Goal: Information Seeking & Learning: Compare options

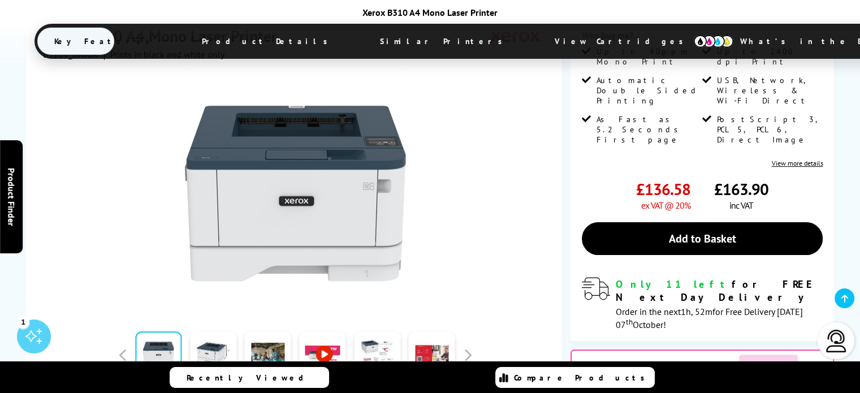
click at [797, 159] on link "View more details" at bounding box center [796, 163] width 51 height 8
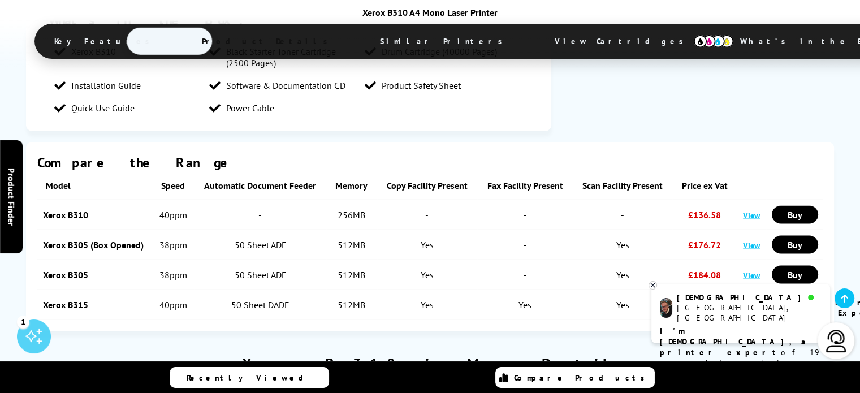
scroll to position [2030, 0]
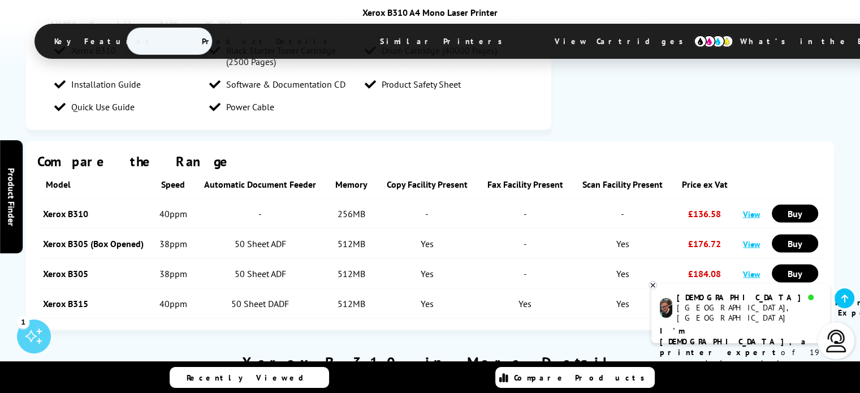
click at [652, 284] on icon at bounding box center [652, 285] width 7 height 8
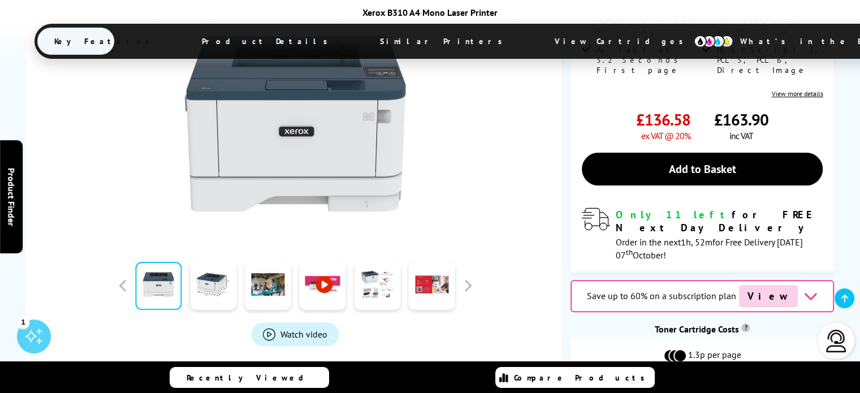
scroll to position [353, 0]
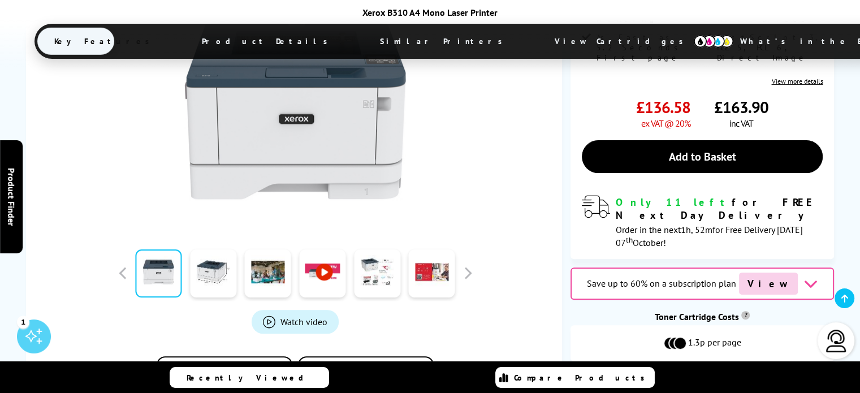
click at [764, 273] on span "View" at bounding box center [768, 284] width 59 height 22
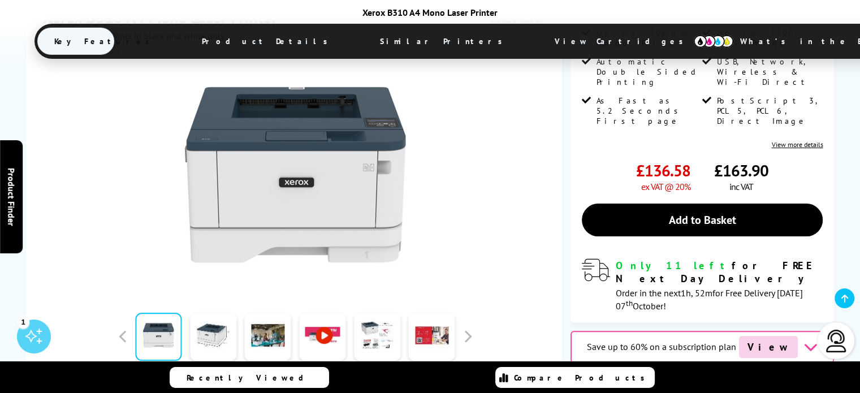
scroll to position [288, 0]
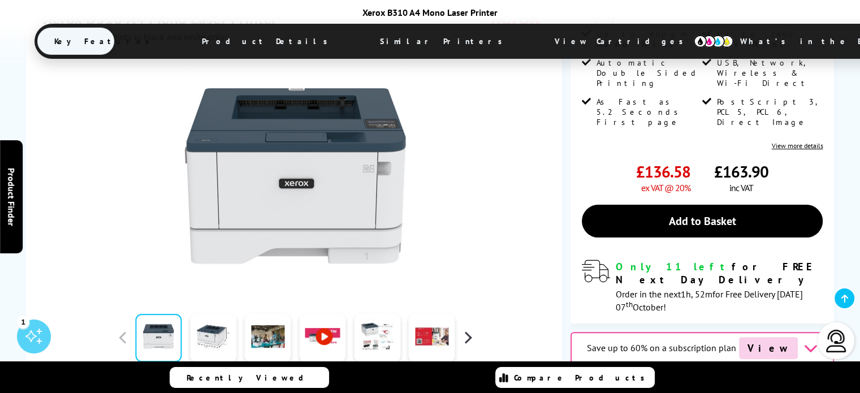
click at [463, 329] on button "button" at bounding box center [467, 337] width 17 height 17
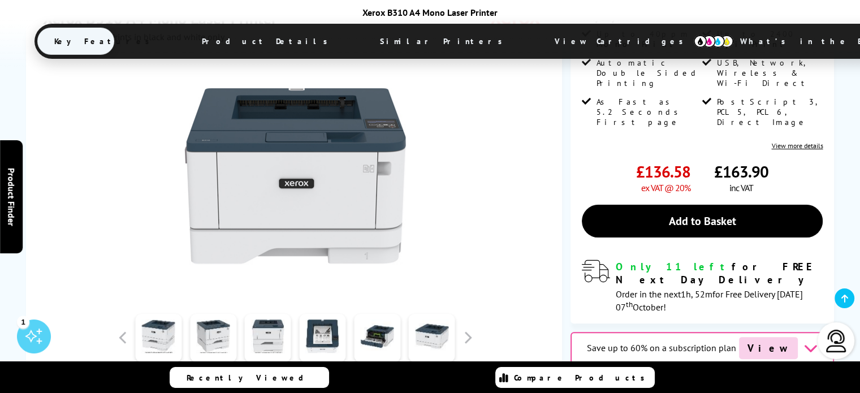
scroll to position [159, 0]
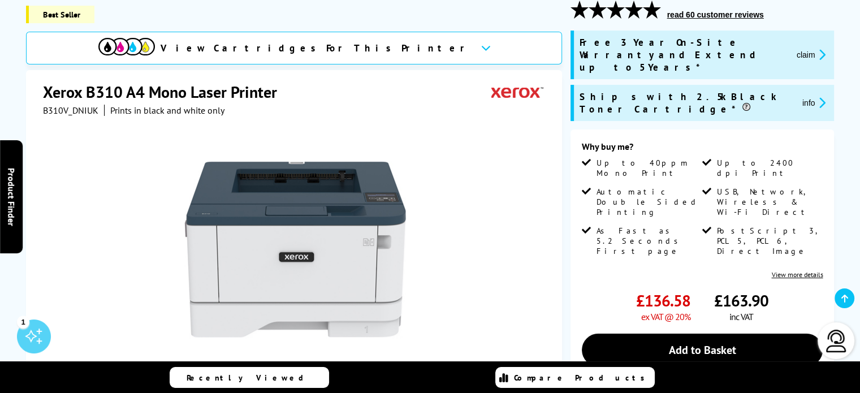
click at [789, 270] on link "View more details" at bounding box center [796, 274] width 51 height 8
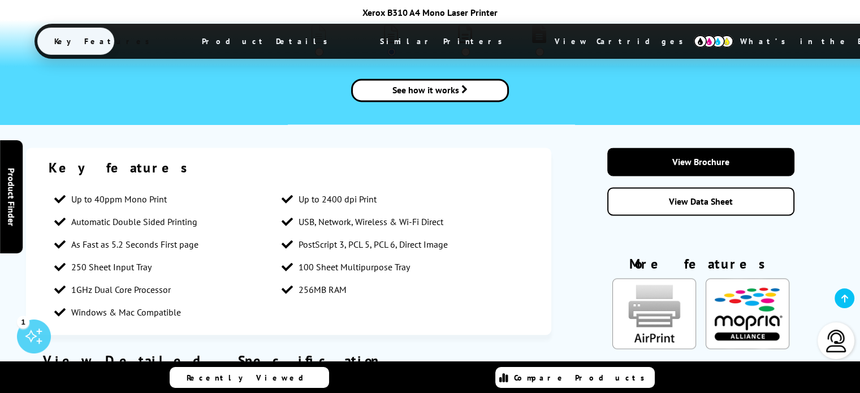
scroll to position [1578, 0]
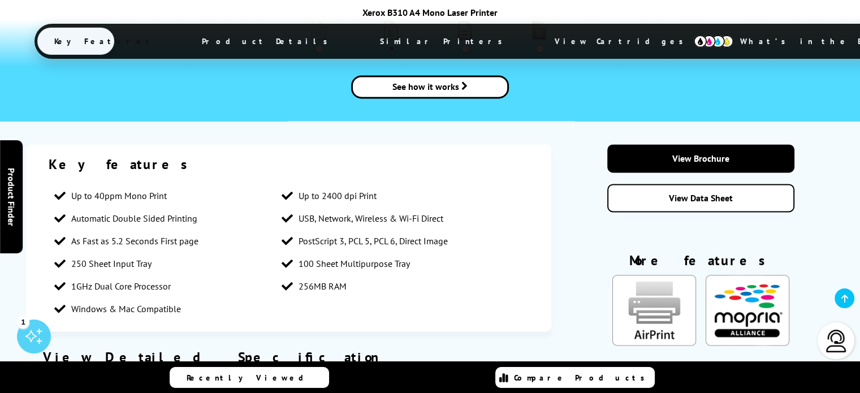
click at [732, 184] on link "View Data Sheet" at bounding box center [700, 198] width 187 height 28
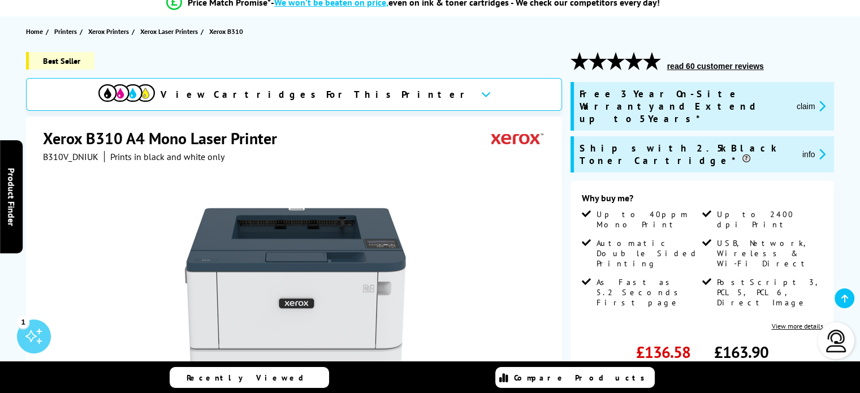
scroll to position [112, 0]
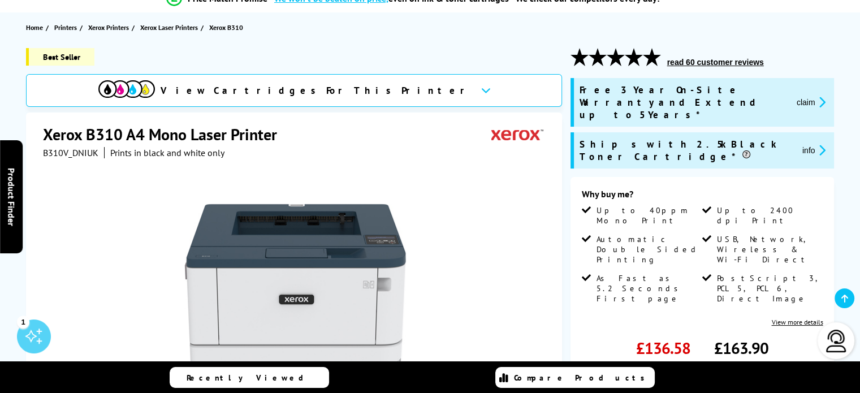
click at [582, 386] on link "Compare Products" at bounding box center [574, 377] width 159 height 21
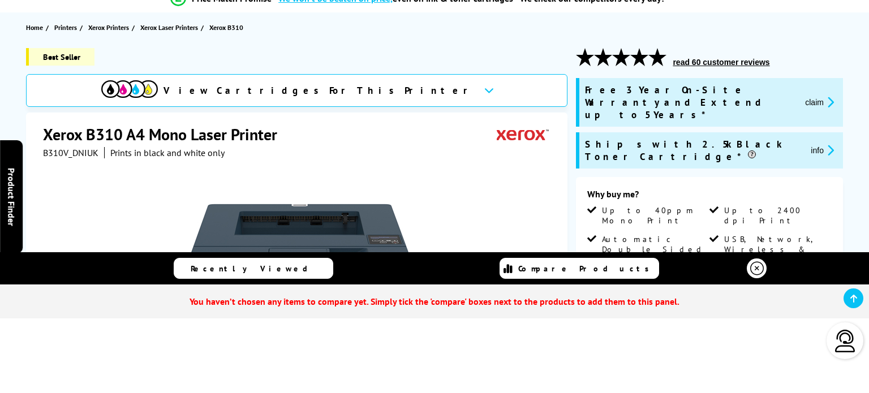
click at [754, 266] on icon at bounding box center [757, 269] width 14 height 14
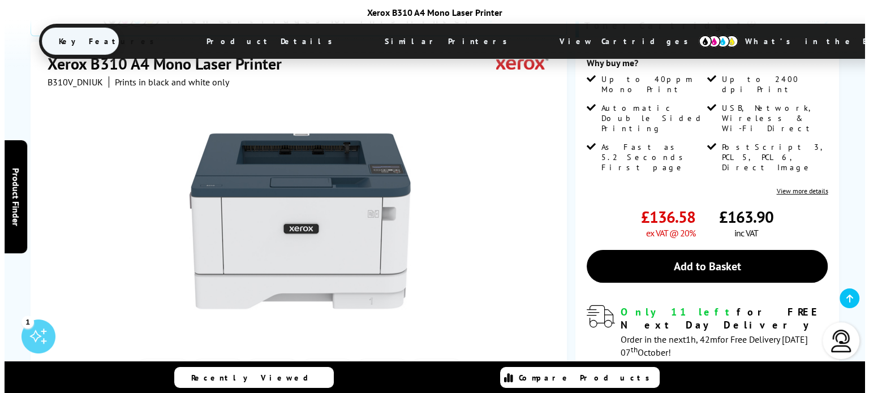
scroll to position [248, 0]
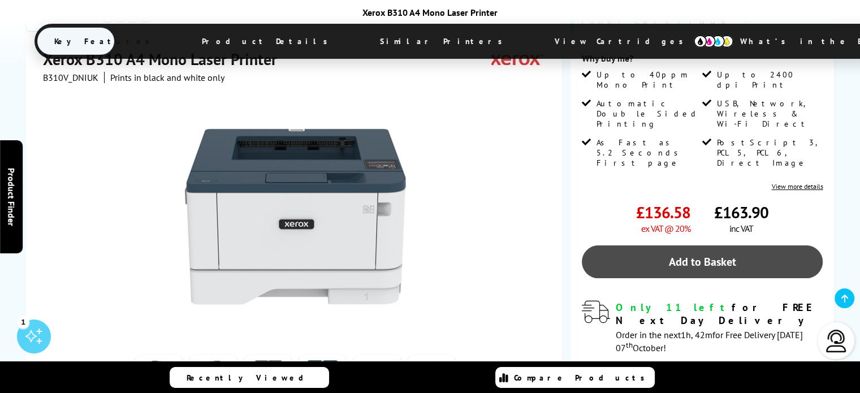
click at [659, 245] on link "Add to Basket" at bounding box center [702, 261] width 241 height 33
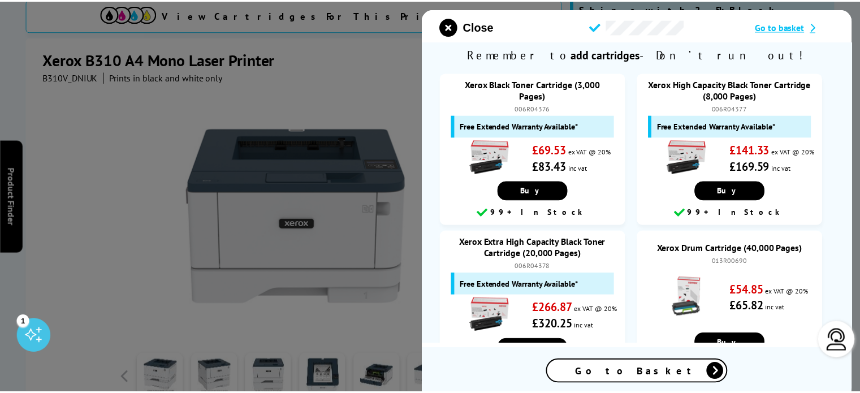
scroll to position [345, 0]
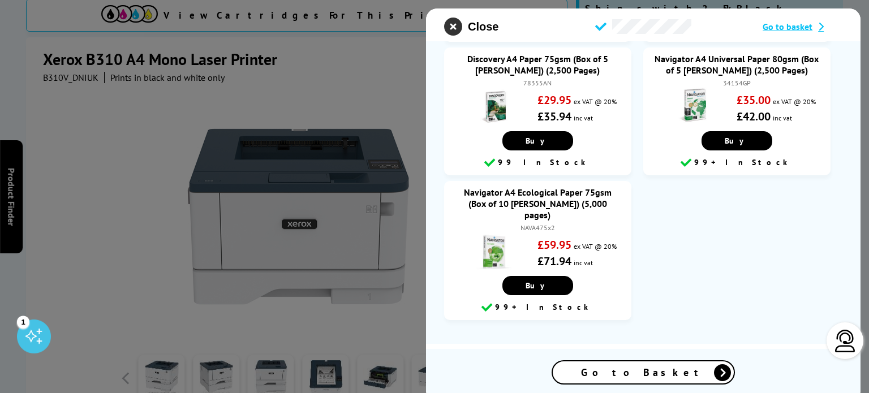
click at [448, 24] on icon "close modal" at bounding box center [453, 27] width 18 height 18
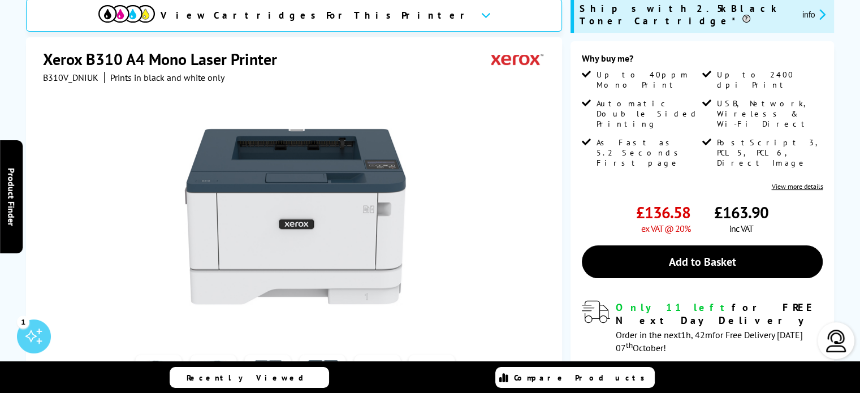
scroll to position [0, 0]
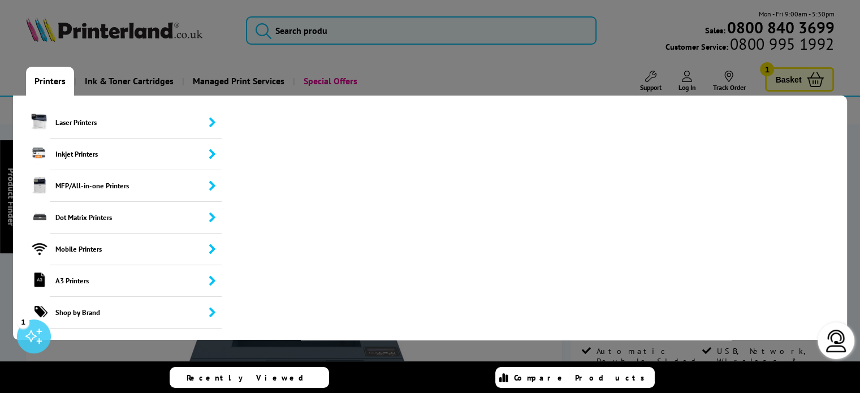
click at [47, 79] on link "Printers" at bounding box center [50, 81] width 48 height 29
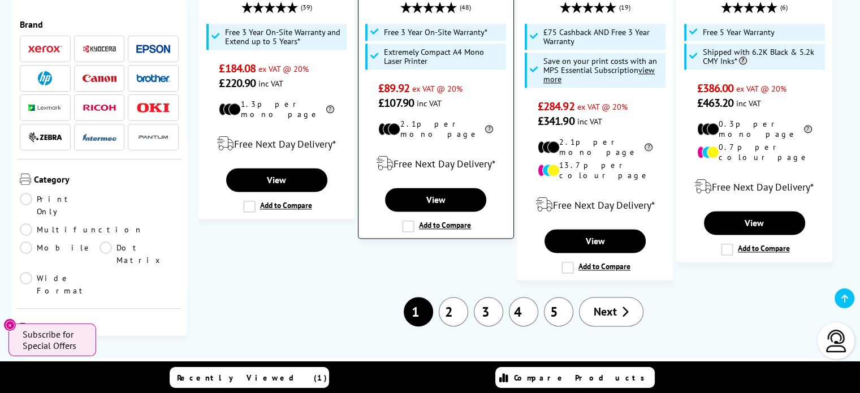
scroll to position [1481, 0]
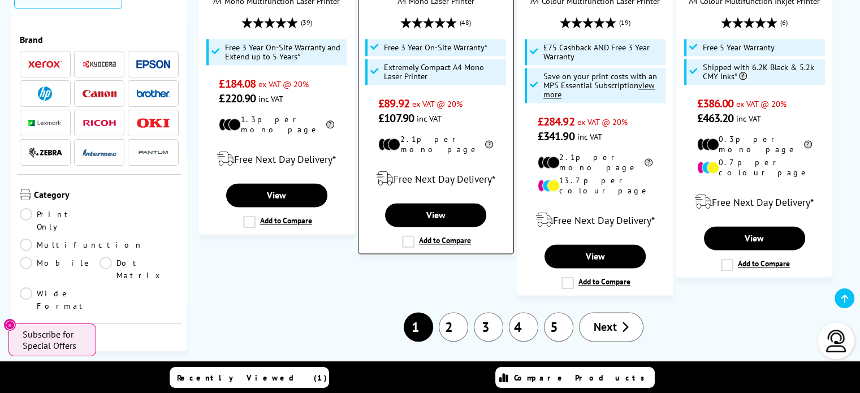
click at [431, 235] on label "Add to Compare" at bounding box center [436, 241] width 69 height 12
click at [0, 0] on input "Add to Compare" at bounding box center [0, 0] width 0 height 0
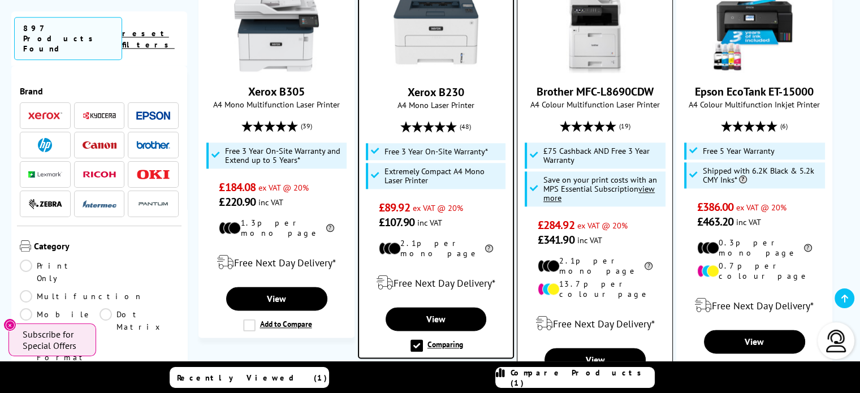
scroll to position [1385, 0]
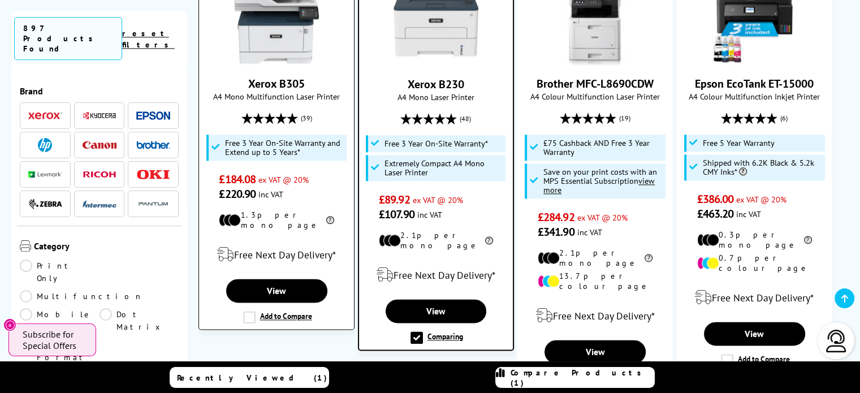
click at [277, 311] on label "Add to Compare" at bounding box center [277, 317] width 69 height 12
click at [0, 0] on input "Add to Compare" at bounding box center [0, 0] width 0 height 0
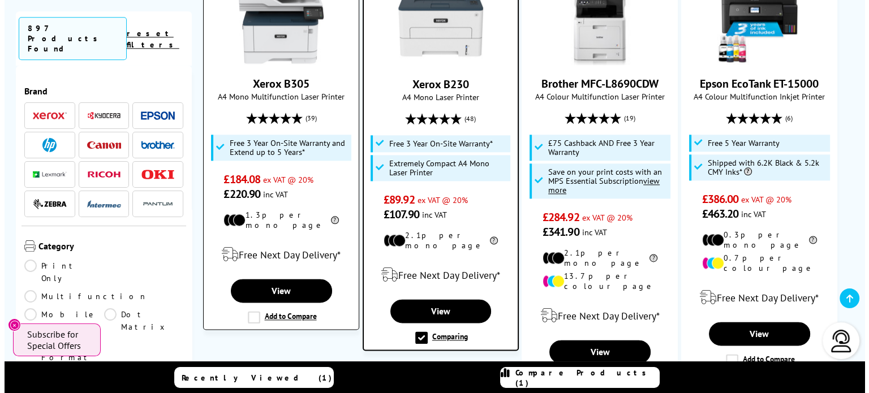
scroll to position [1386, 0]
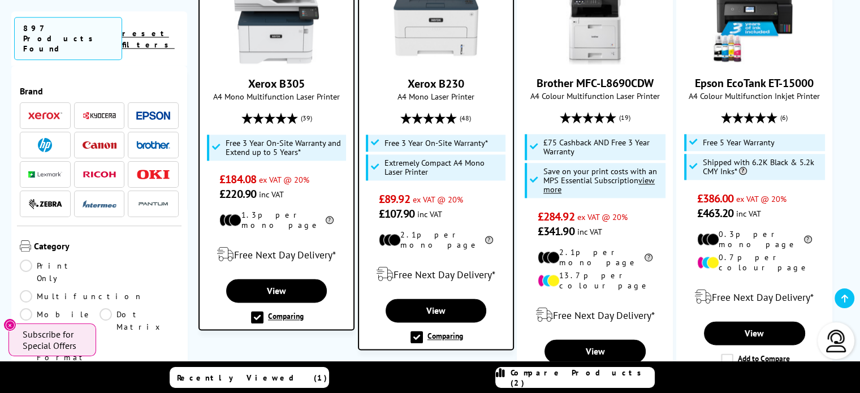
click at [584, 379] on span "Compare Products (2)" at bounding box center [583, 378] width 144 height 20
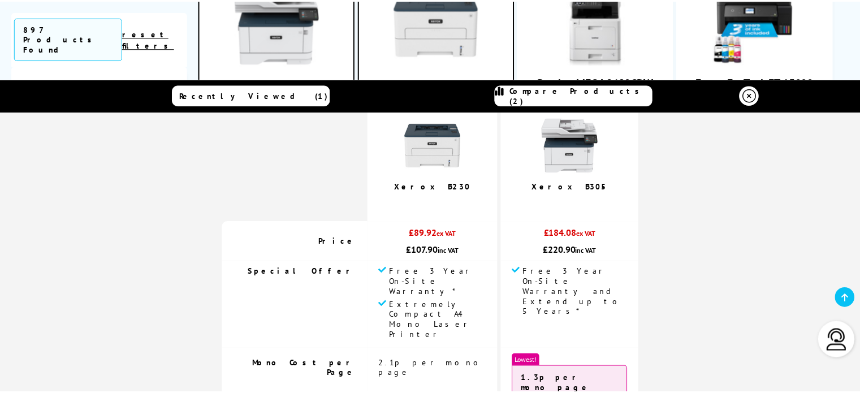
scroll to position [0, 0]
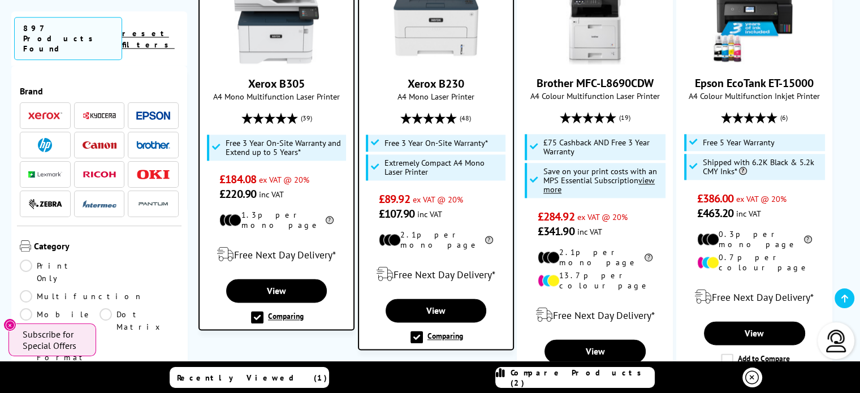
drag, startPoint x: 678, startPoint y: 60, endPoint x: 288, endPoint y: 319, distance: 468.3
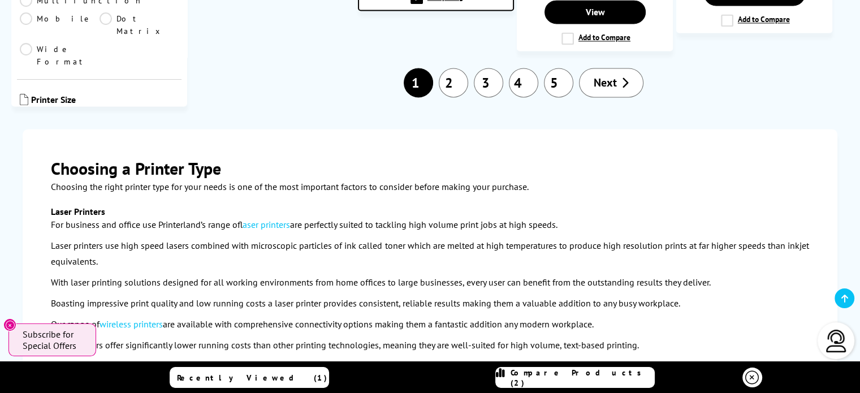
scroll to position [1717, 0]
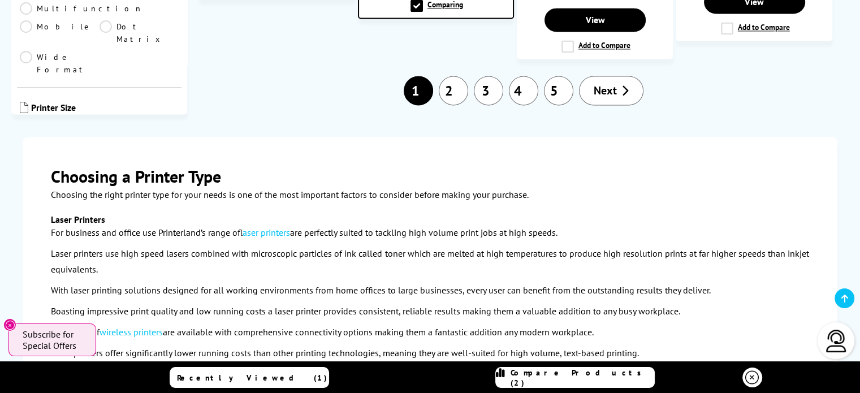
click at [456, 76] on link "2" at bounding box center [453, 90] width 29 height 29
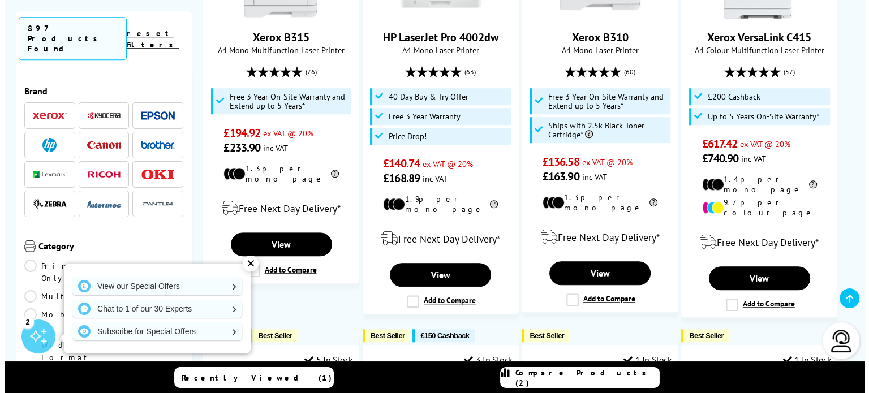
scroll to position [925, 0]
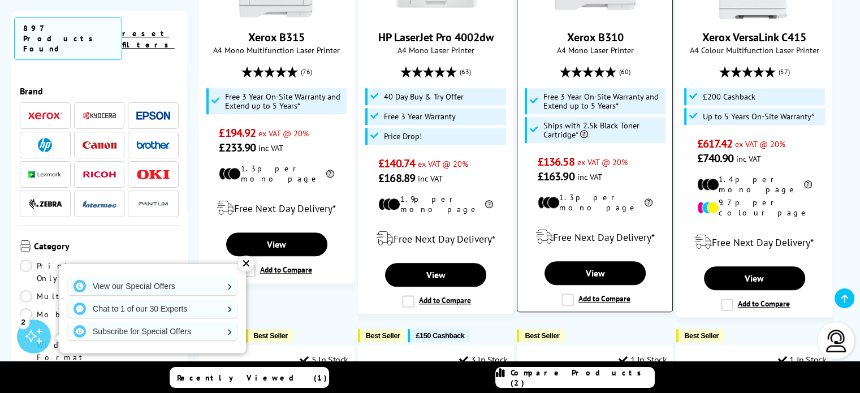
click at [587, 293] on label "Add to Compare" at bounding box center [595, 299] width 69 height 12
click at [0, 0] on input "Add to Compare" at bounding box center [0, 0] width 0 height 0
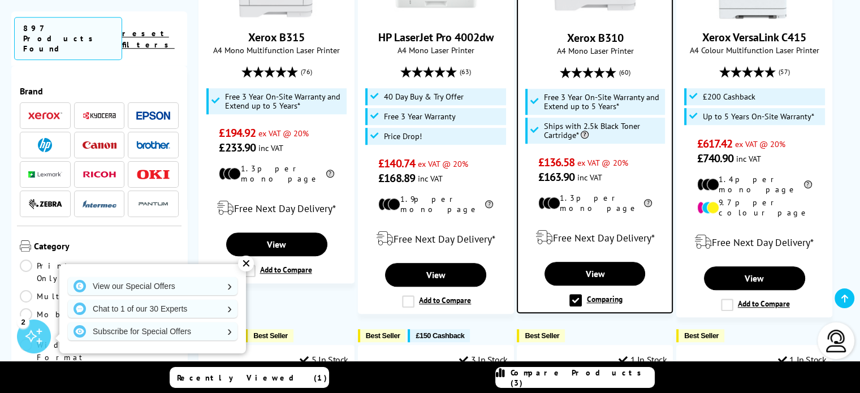
click at [584, 380] on span "Compare Products (3)" at bounding box center [583, 378] width 144 height 20
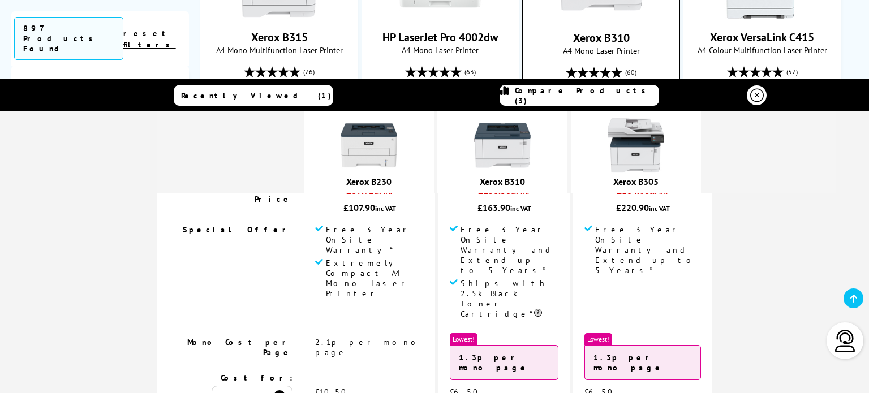
scroll to position [129, 0]
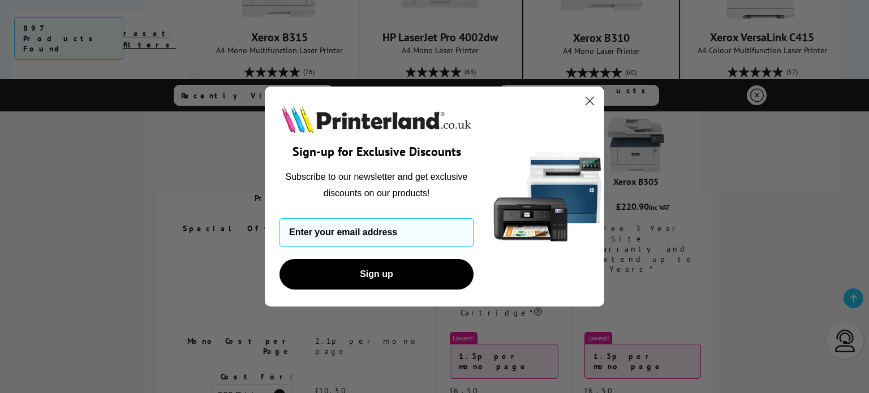
click at [589, 103] on circle "Close dialog" at bounding box center [589, 101] width 19 height 19
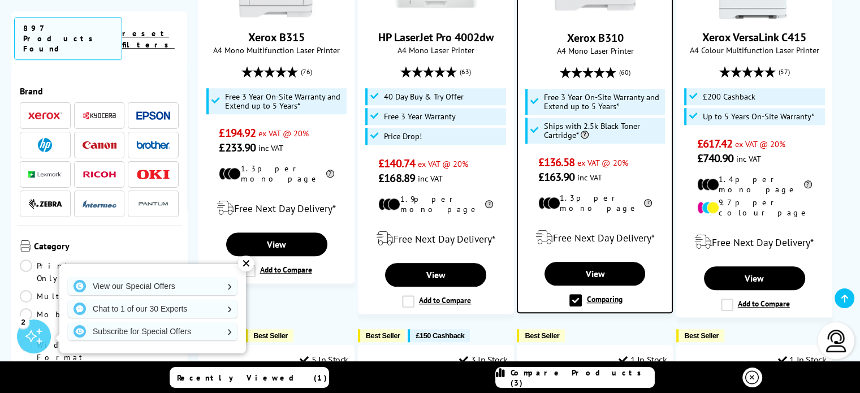
click at [571, 381] on span "Compare Products (3)" at bounding box center [583, 378] width 144 height 20
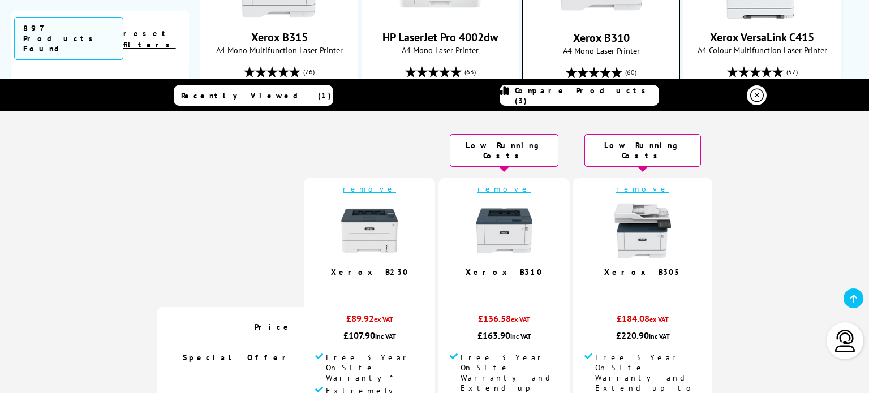
click at [760, 98] on link at bounding box center [756, 95] width 20 height 20
